Goal: Task Accomplishment & Management: Manage account settings

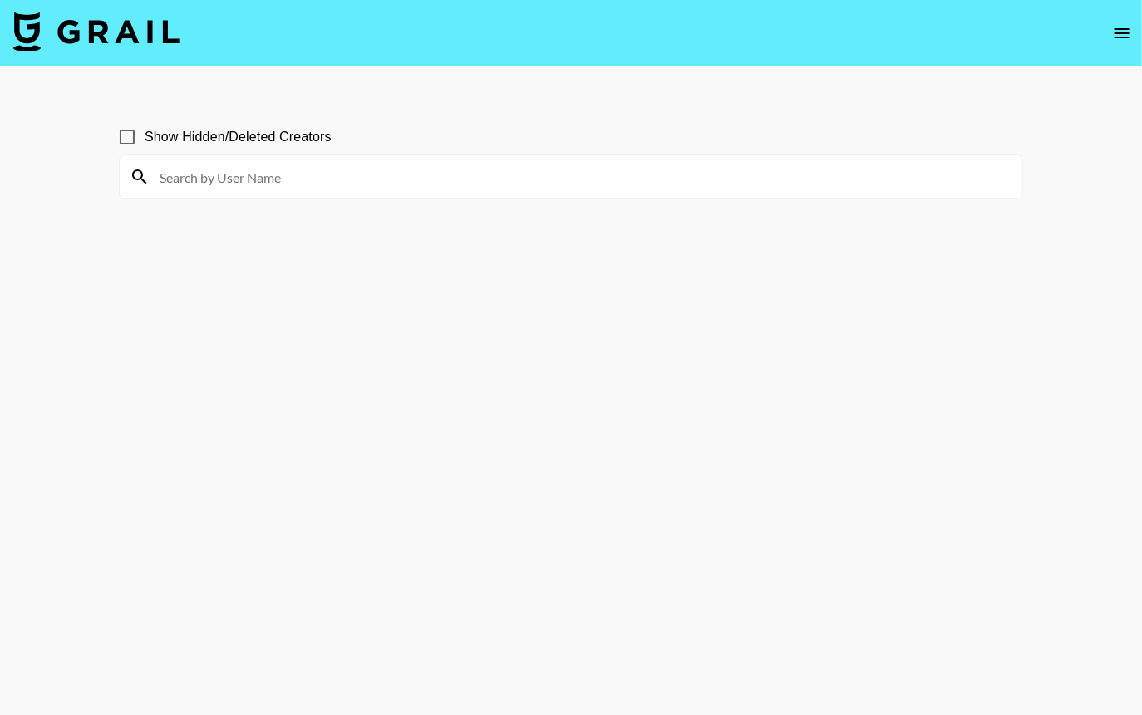
click at [1128, 26] on icon "open drawer" at bounding box center [1122, 33] width 20 height 20
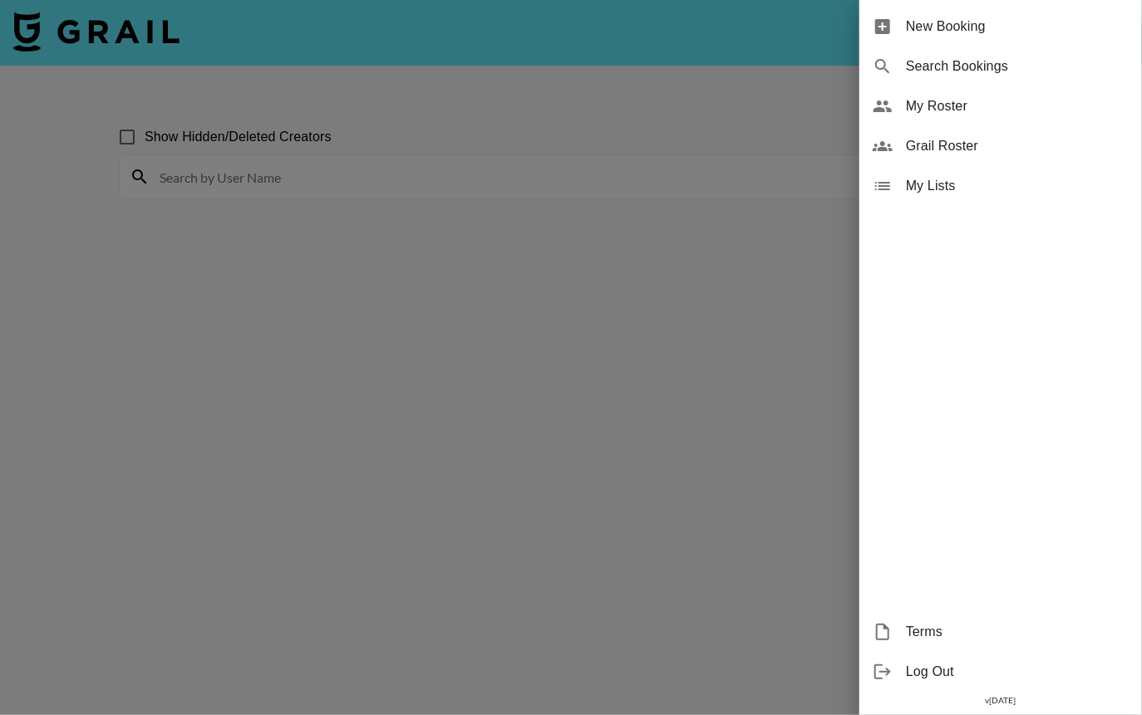
click at [744, 126] on div at bounding box center [571, 357] width 1142 height 715
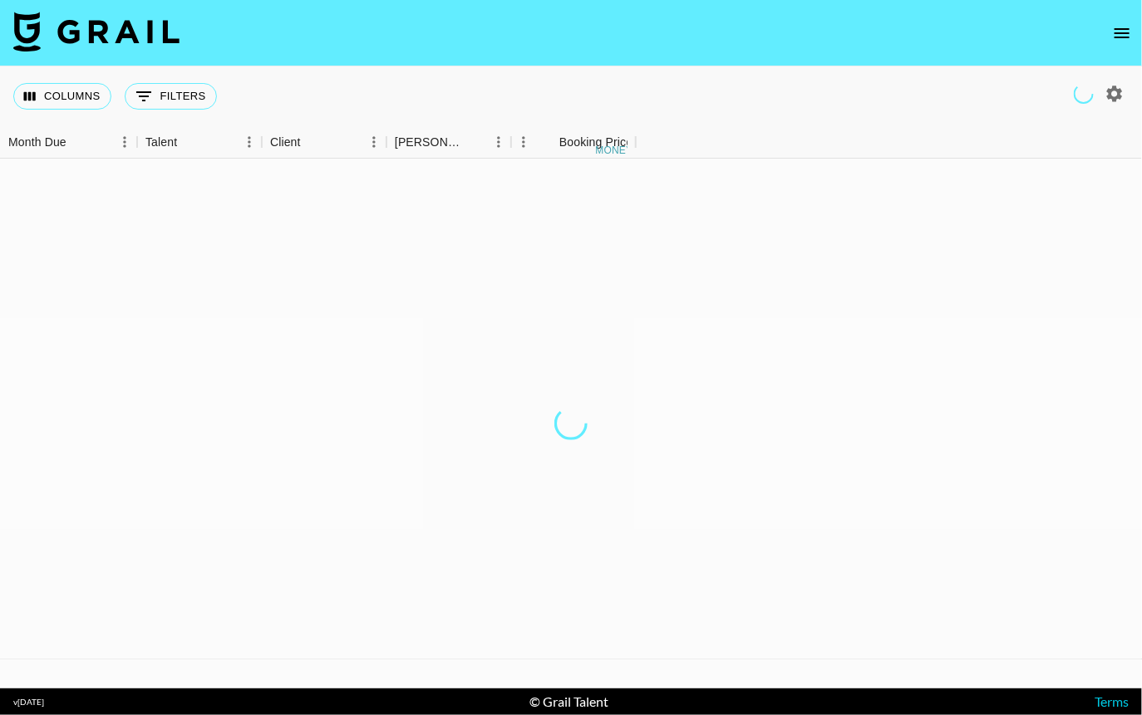
click at [933, 76] on div "Columns 0 Filters + Booking" at bounding box center [571, 96] width 1142 height 60
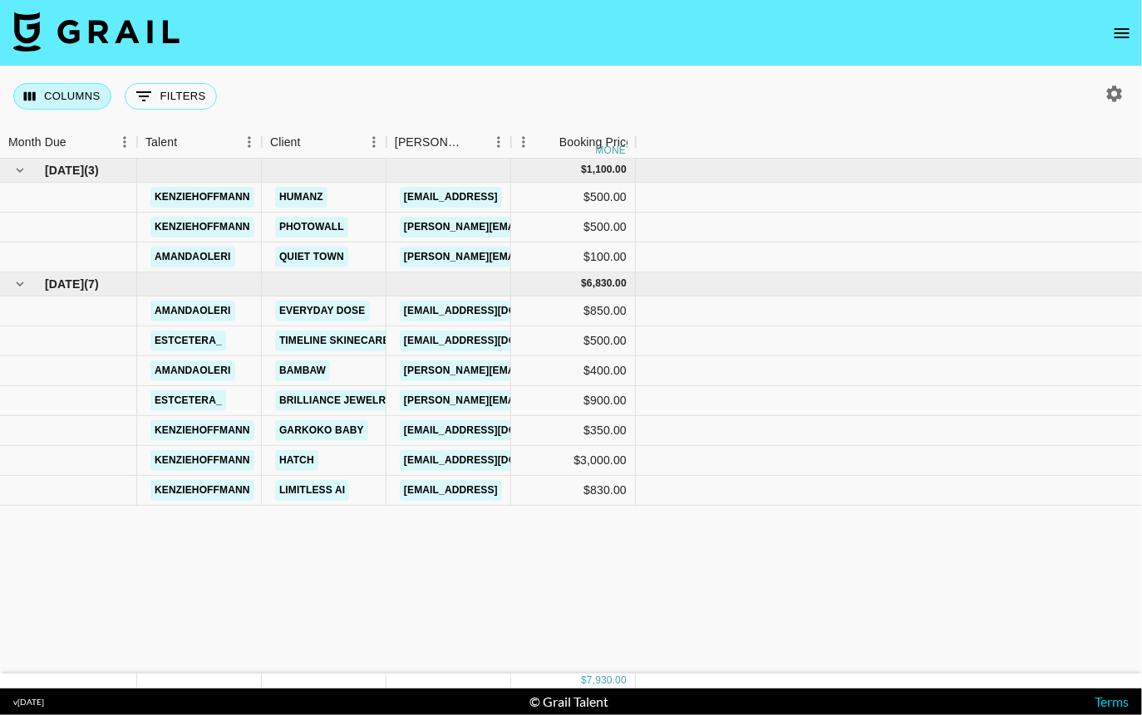
click at [32, 96] on icon "Select columns" at bounding box center [30, 96] width 12 height 9
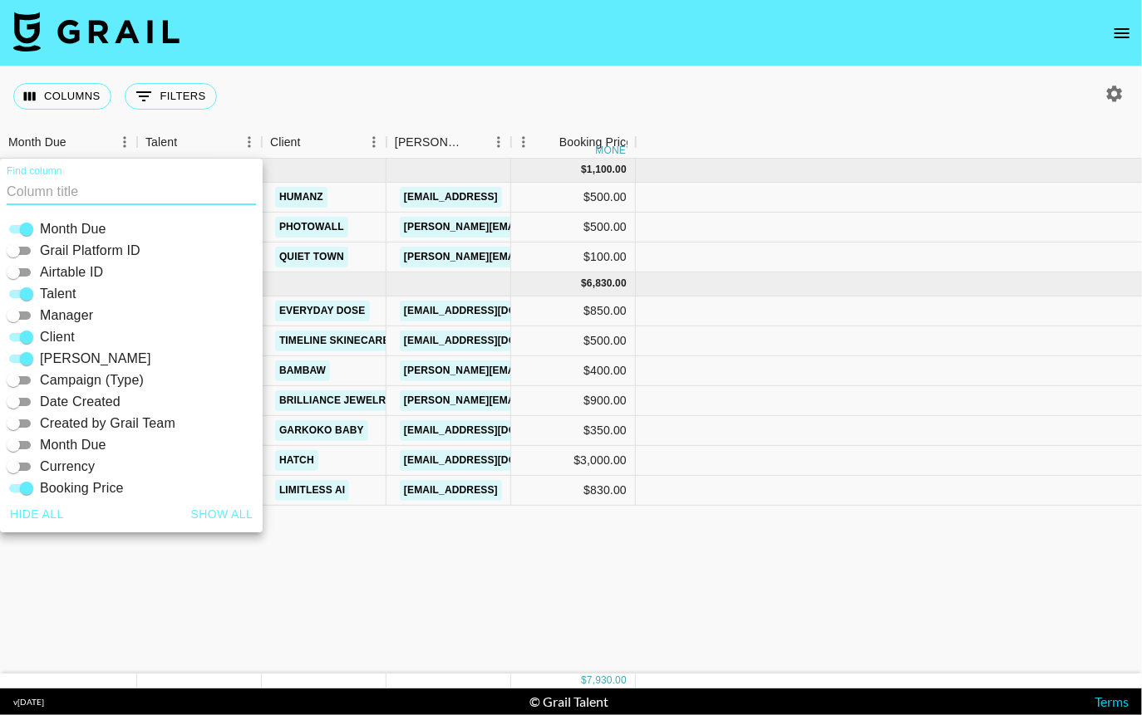
click at [233, 517] on button "Show all" at bounding box center [222, 514] width 76 height 31
checkbox input "true"
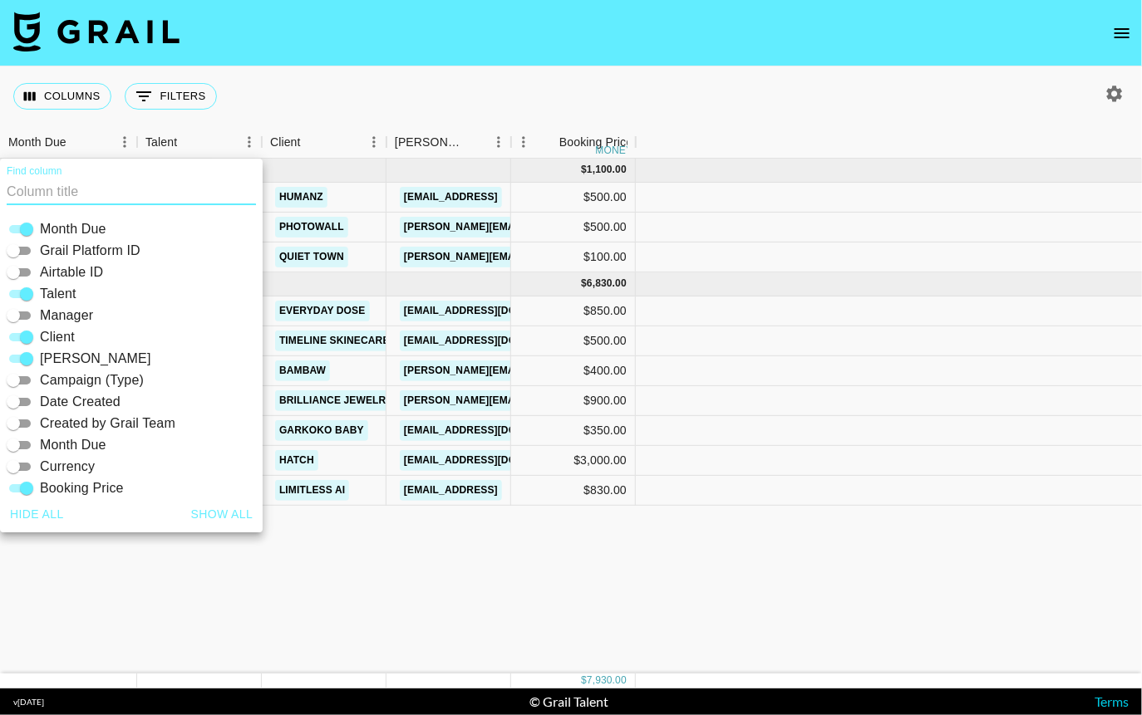
checkbox input "true"
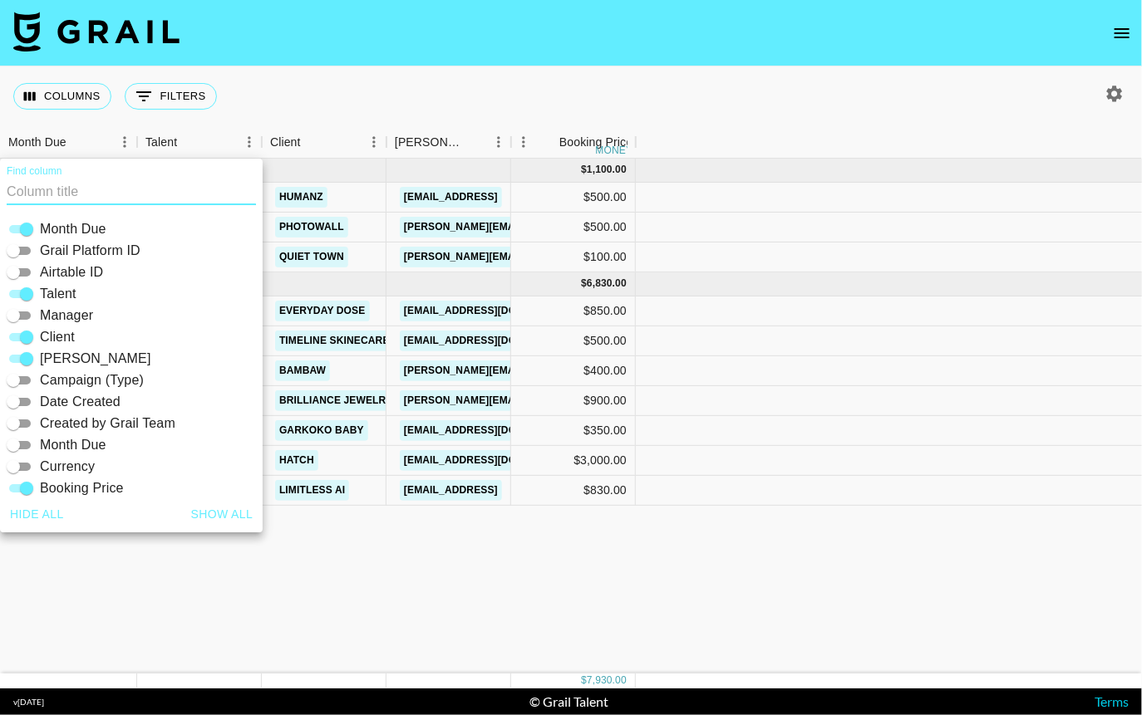
checkbox input "true"
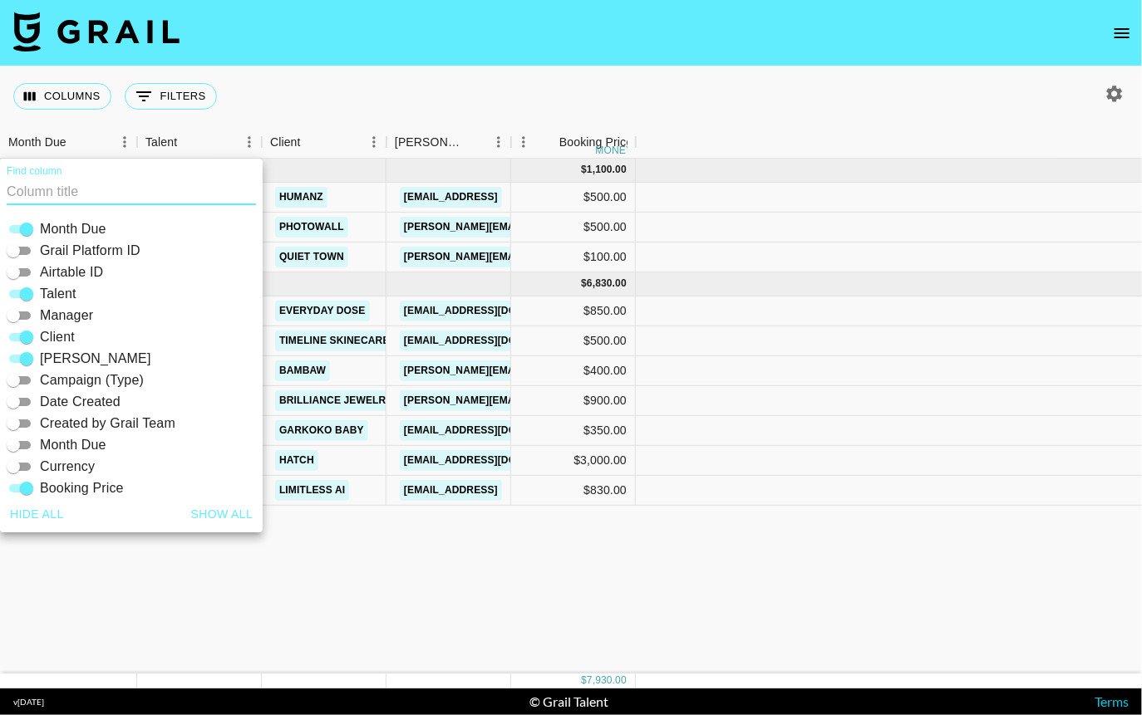
checkbox input "true"
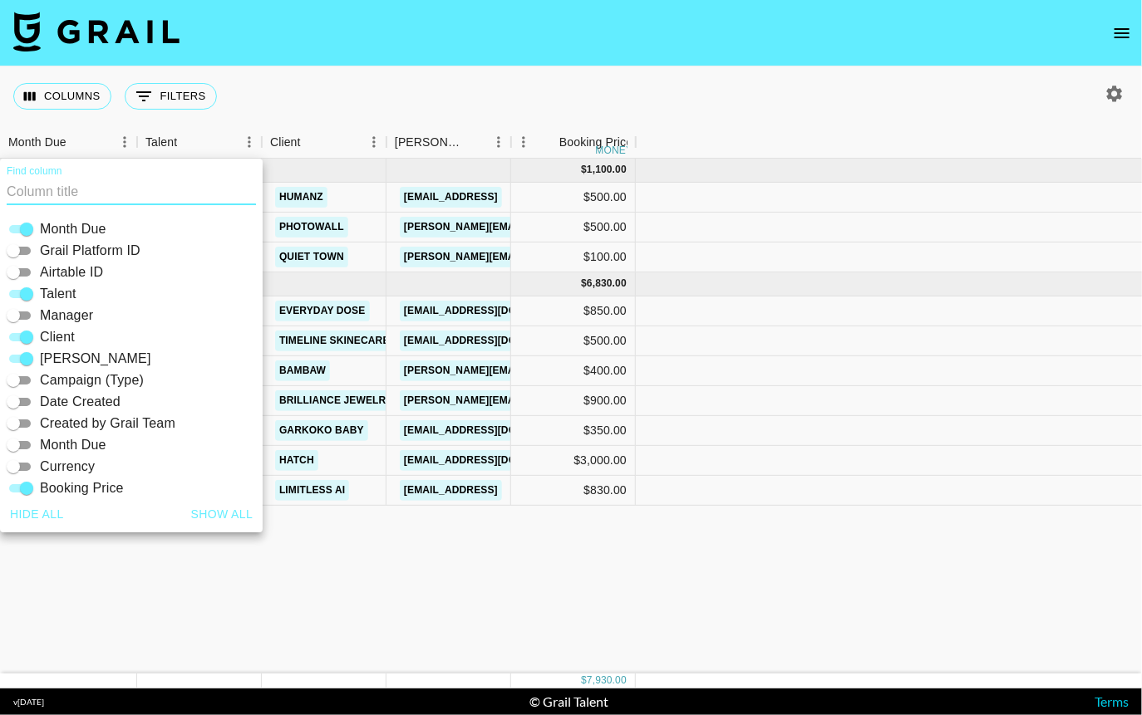
checkbox input "true"
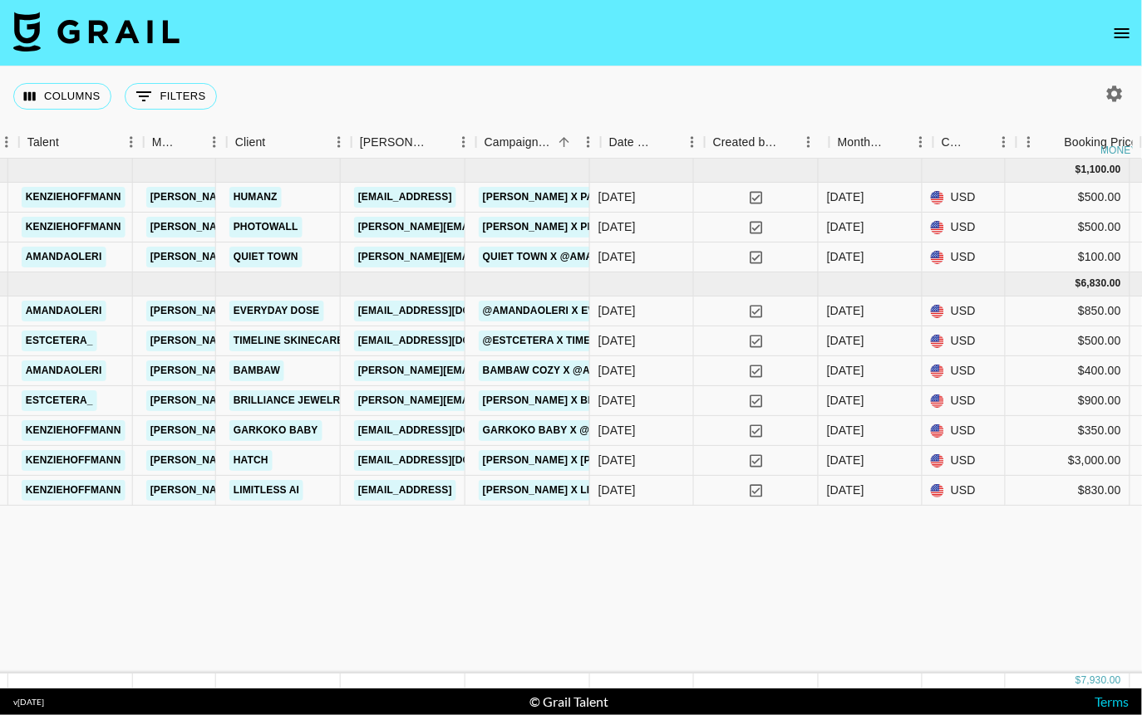
scroll to position [0, 509]
